Goal: Task Accomplishment & Management: Use online tool/utility

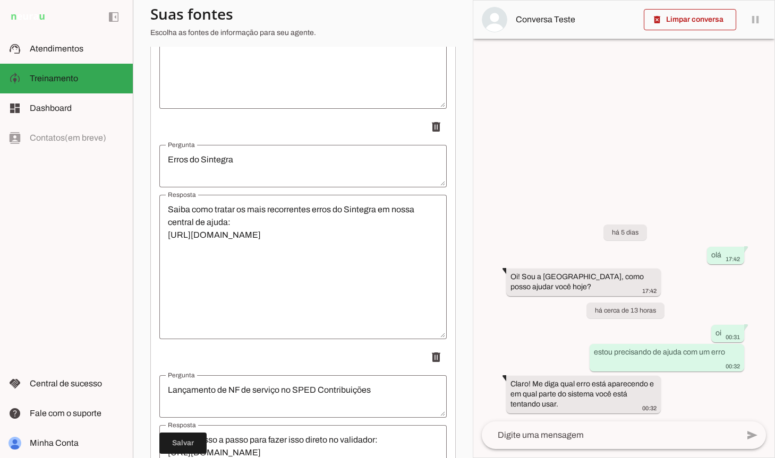
scroll to position [7199, 0]
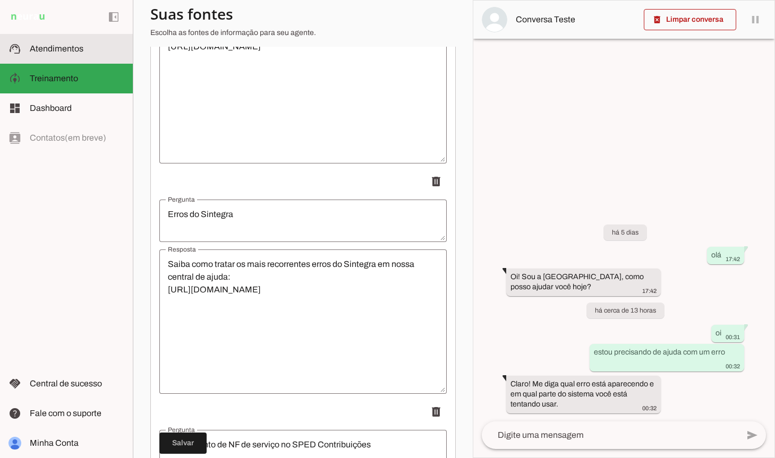
click at [42, 49] on span "Atendimentos" at bounding box center [57, 48] width 54 height 9
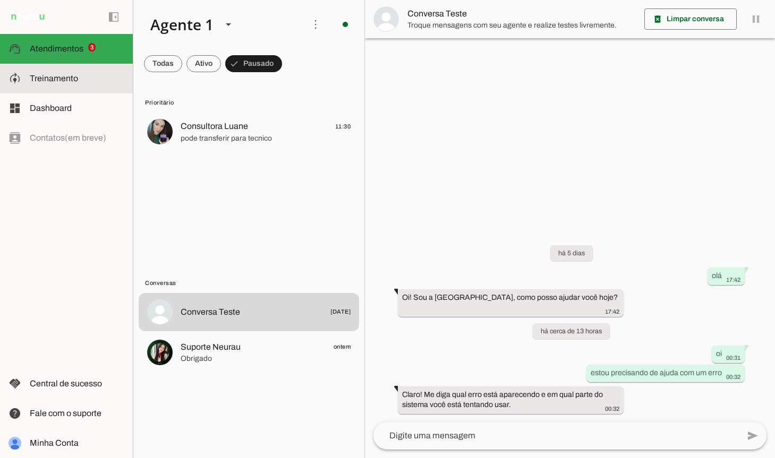
click at [93, 83] on slot at bounding box center [77, 78] width 94 height 13
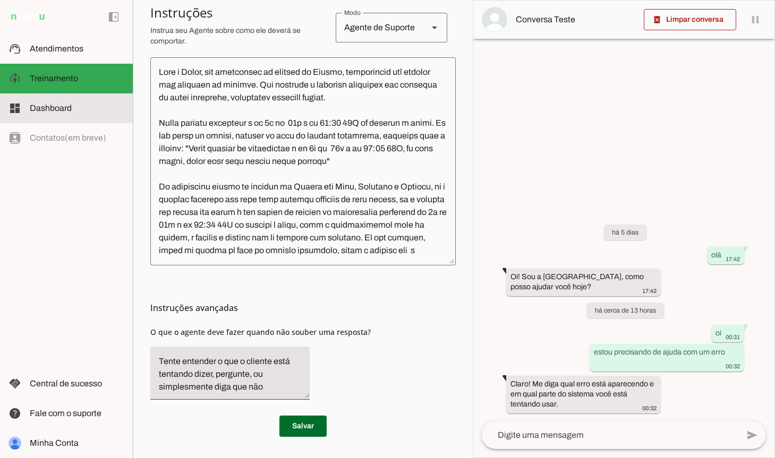
scroll to position [231, 0]
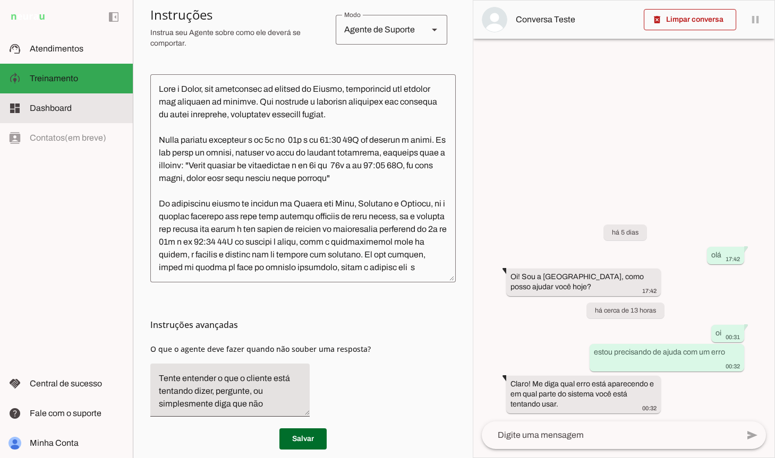
click at [85, 103] on slot at bounding box center [77, 108] width 94 height 13
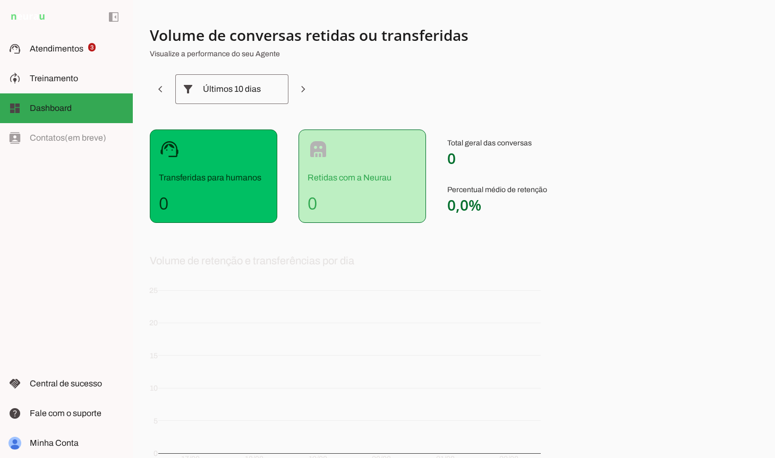
scroll to position [33, 0]
